Goal: Complete application form

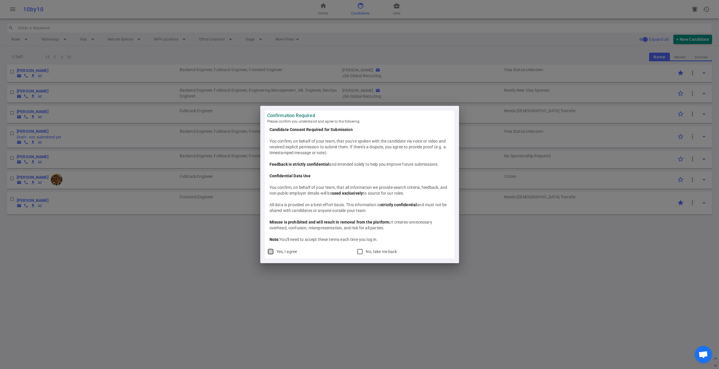
drag, startPoint x: 268, startPoint y: 252, endPoint x: 336, endPoint y: 256, distance: 68.7
click at [269, 252] on input "Yes, I agree" at bounding box center [270, 251] width 7 height 7
checkbox input "true"
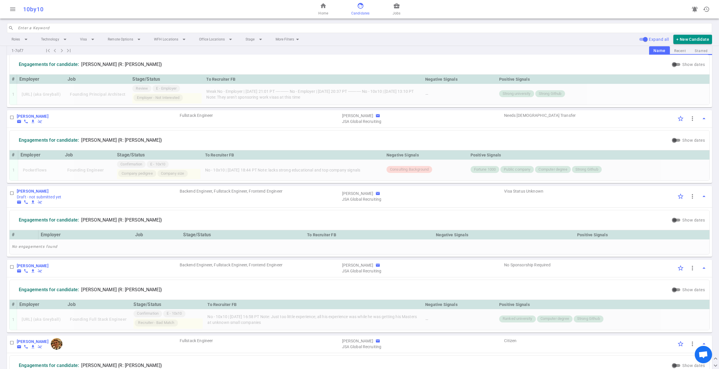
scroll to position [342, 0]
